Goal: Task Accomplishment & Management: Manage account settings

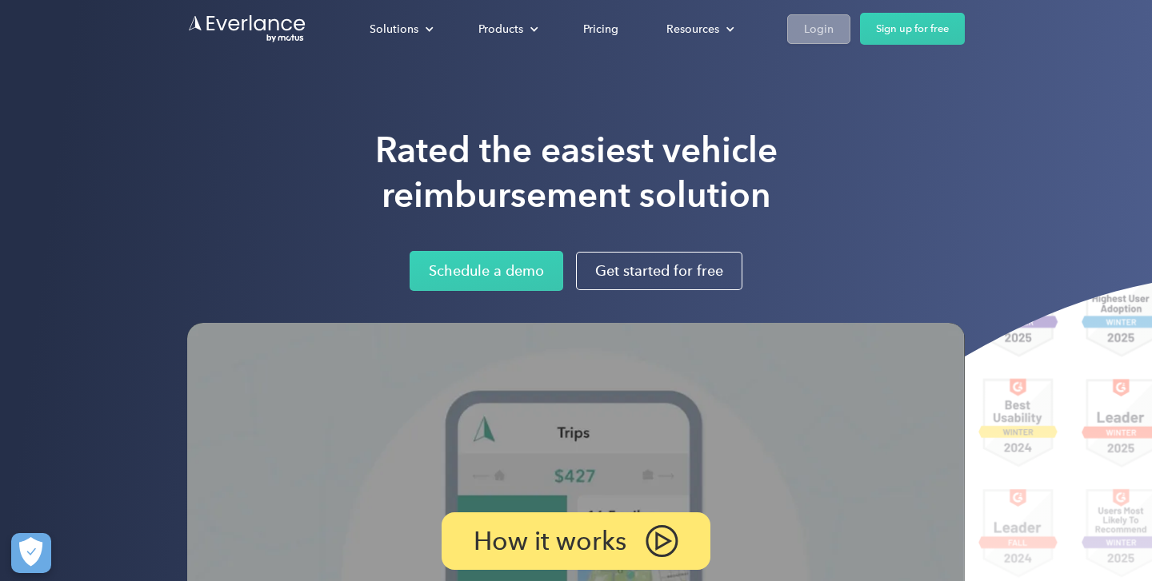
click at [823, 33] on div "Login" at bounding box center [819, 28] width 30 height 20
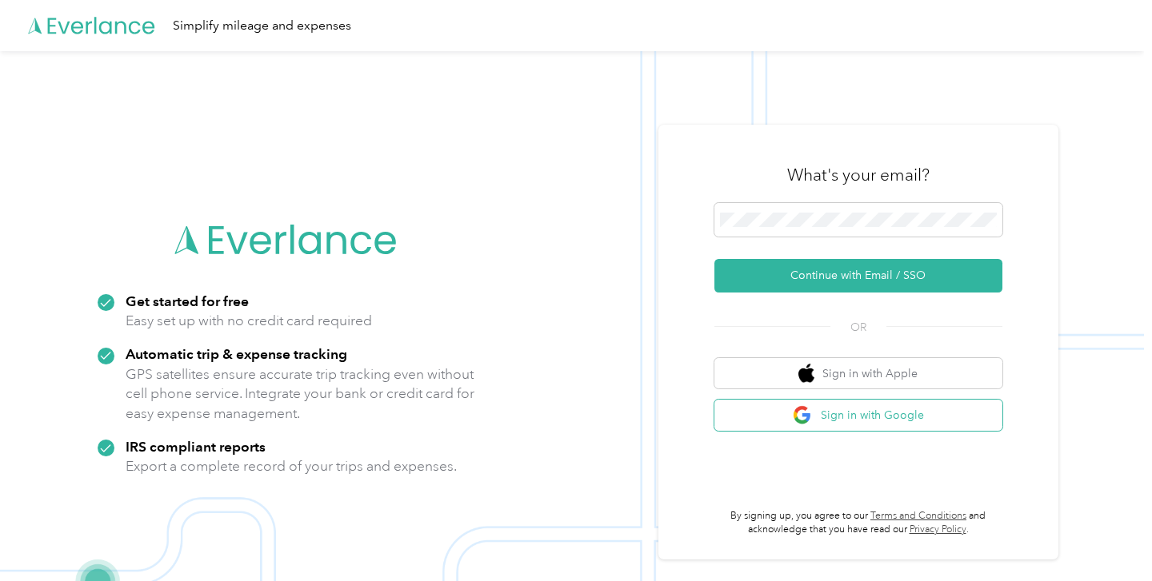
click at [856, 413] on button "Sign in with Google" at bounding box center [858, 415] width 288 height 31
